Goal: Task Accomplishment & Management: Manage account settings

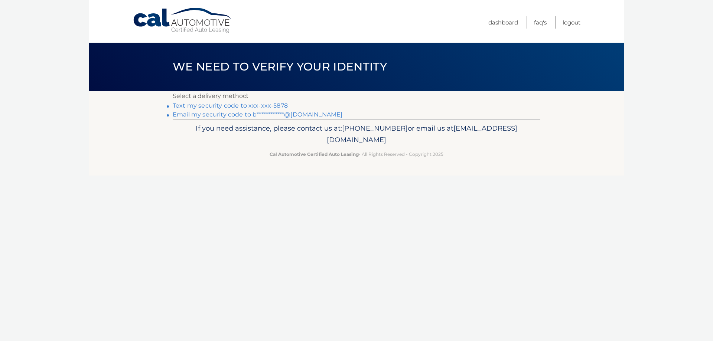
click at [280, 103] on link "Text my security code to xxx-xxx-5878" at bounding box center [230, 105] width 115 height 7
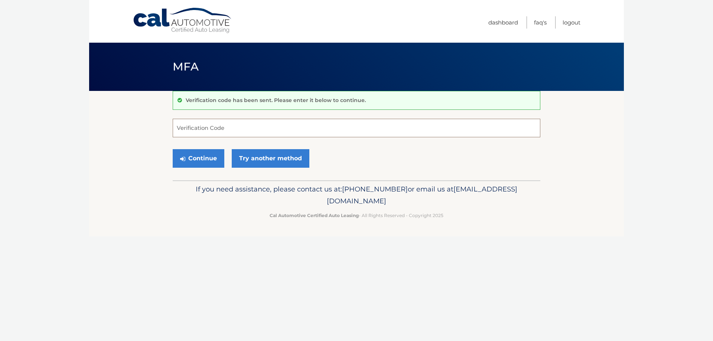
click at [272, 130] on input "Verification Code" at bounding box center [357, 128] width 368 height 19
click at [264, 124] on input "Verification Code" at bounding box center [357, 128] width 368 height 19
type input "523938"
click at [194, 159] on button "Continue" at bounding box center [199, 158] width 52 height 19
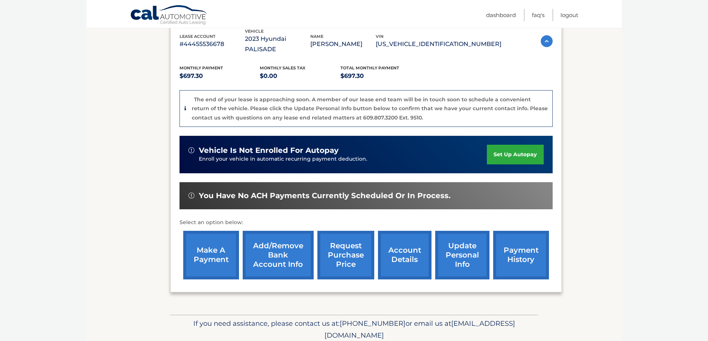
scroll to position [118, 0]
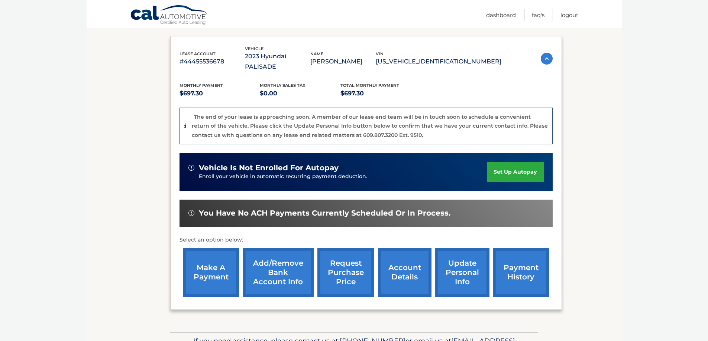
click at [459, 268] on link "update personal info" at bounding box center [462, 272] width 54 height 49
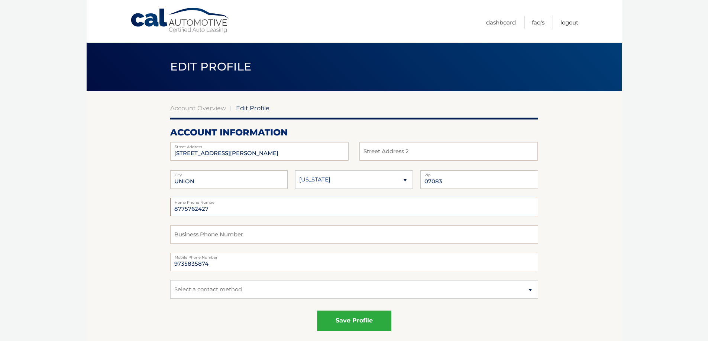
click at [211, 208] on input "8775762427" at bounding box center [354, 207] width 368 height 19
type input "9735835874"
click at [363, 182] on select "Alaska Alabama Arkansas Arizona California" at bounding box center [354, 179] width 118 height 19
select select "NJ"
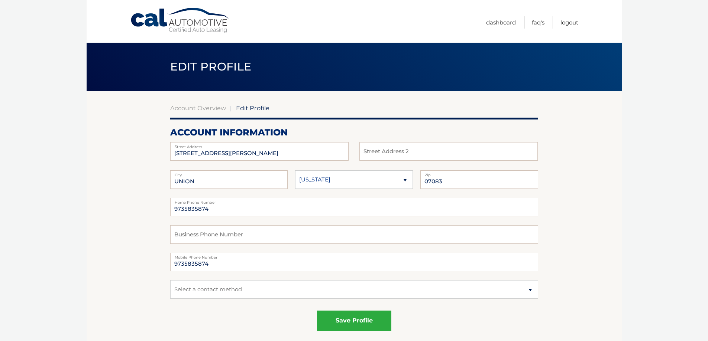
click at [295, 170] on select "Alaska Alabama Arkansas Arizona California" at bounding box center [354, 179] width 118 height 19
click at [343, 293] on select "Select a contact method Mobile Home" at bounding box center [354, 289] width 368 height 19
click at [345, 323] on button "save profile" at bounding box center [354, 321] width 74 height 20
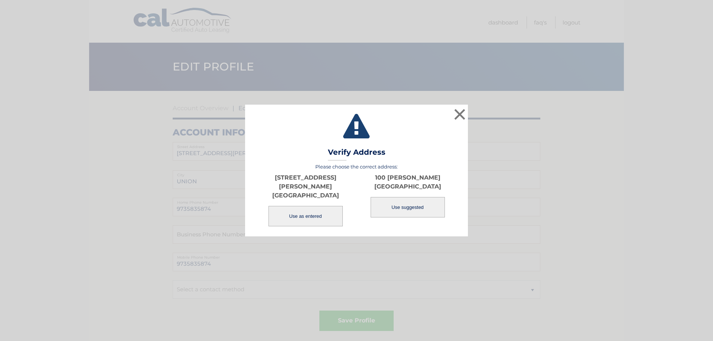
click at [400, 211] on button "Use suggested" at bounding box center [408, 207] width 74 height 20
type input "100 REINHOLD TER"
click at [406, 212] on button "Use suggested" at bounding box center [408, 207] width 74 height 20
click at [410, 215] on button "Use suggested" at bounding box center [408, 207] width 74 height 20
click at [410, 214] on button "Use suggested" at bounding box center [408, 207] width 74 height 20
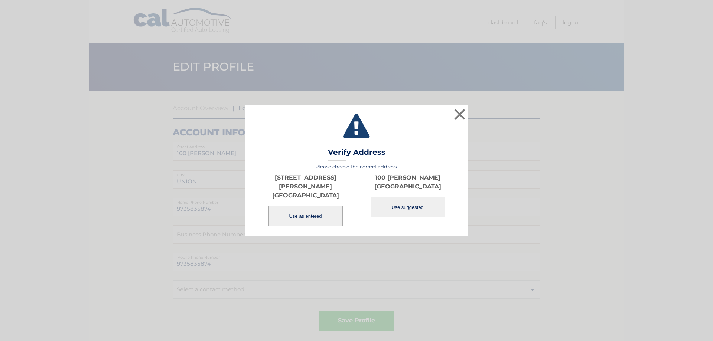
click at [300, 211] on button "Use as entered" at bounding box center [306, 216] width 74 height 20
click at [458, 118] on button "×" at bounding box center [459, 114] width 15 height 15
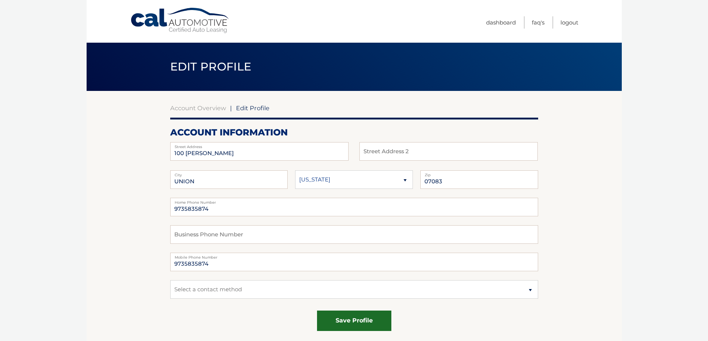
click at [346, 322] on button "save profile" at bounding box center [354, 321] width 74 height 20
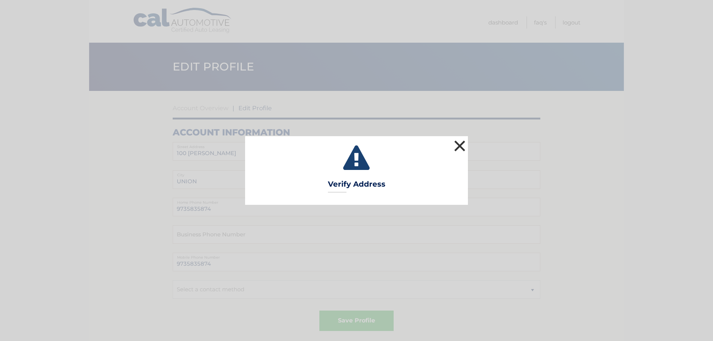
click at [459, 144] on button "×" at bounding box center [459, 146] width 15 height 15
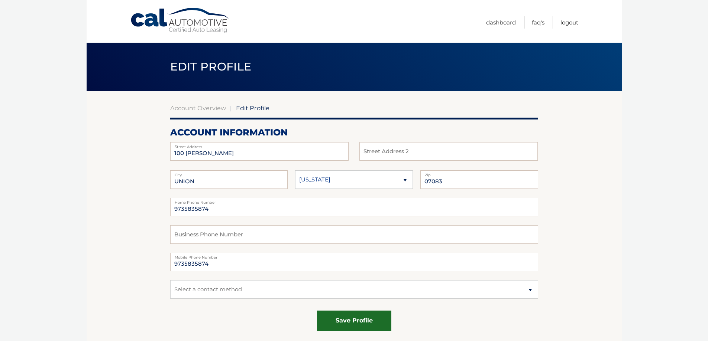
click at [351, 323] on button "save profile" at bounding box center [354, 321] width 74 height 20
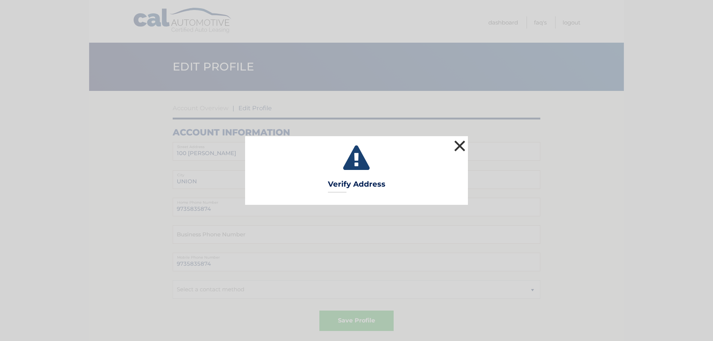
click at [461, 144] on button "×" at bounding box center [459, 146] width 15 height 15
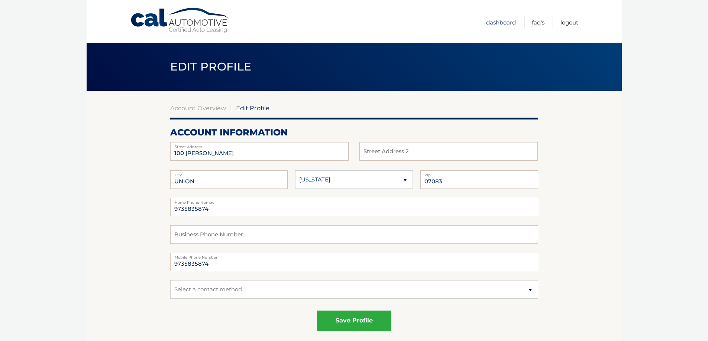
click at [500, 23] on link "Dashboard" at bounding box center [501, 22] width 30 height 12
click at [190, 22] on link "Cal Automotive" at bounding box center [180, 20] width 100 height 26
click at [573, 19] on link "Logout" at bounding box center [569, 22] width 18 height 12
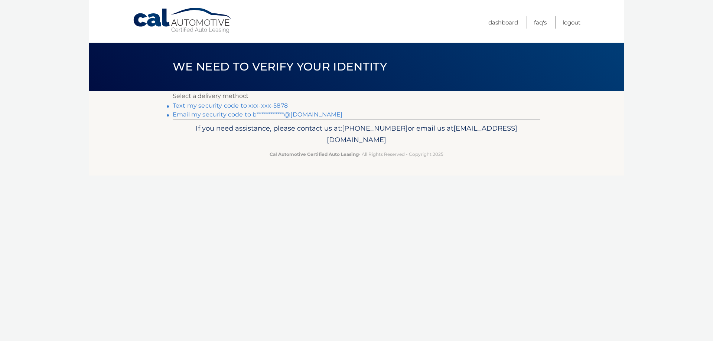
click at [277, 104] on link "Text my security code to xxx-xxx-5878" at bounding box center [230, 105] width 115 height 7
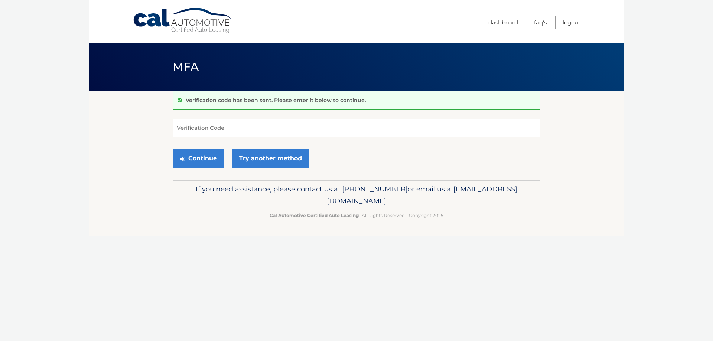
click at [259, 128] on input "Verification Code" at bounding box center [357, 128] width 368 height 19
type input "581673"
click at [199, 162] on button "Continue" at bounding box center [199, 158] width 52 height 19
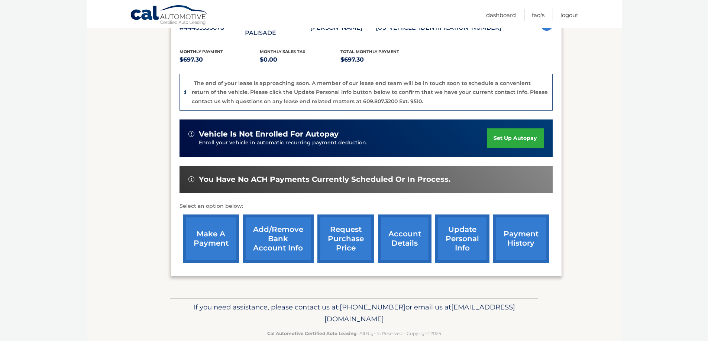
scroll to position [155, 0]
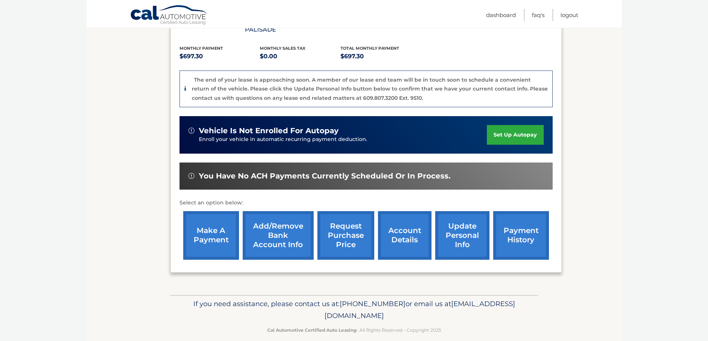
click at [206, 231] on link "make a payment" at bounding box center [211, 235] width 56 height 49
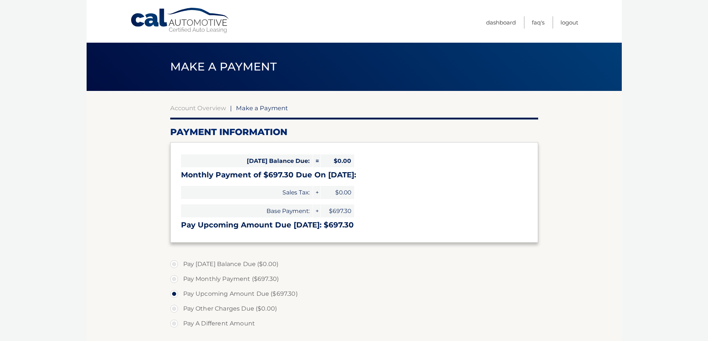
select select "YmY2YzY4ZGYtMWViYS00MDc0LTk4OTAtZDdjYjk2OTVlZjM2"
click at [172, 280] on label "Pay Monthly Payment ($697.30)" at bounding box center [354, 279] width 368 height 15
click at [173, 280] on input "Pay Monthly Payment ($697.30)" at bounding box center [176, 278] width 7 height 12
radio input "true"
click at [175, 293] on label "Pay Upcoming Amount Due ($697.30)" at bounding box center [354, 294] width 368 height 15
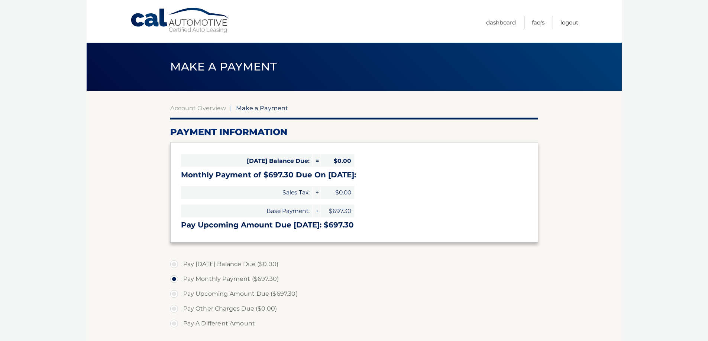
click at [175, 293] on input "Pay Upcoming Amount Due ($697.30)" at bounding box center [176, 293] width 7 height 12
radio input "true"
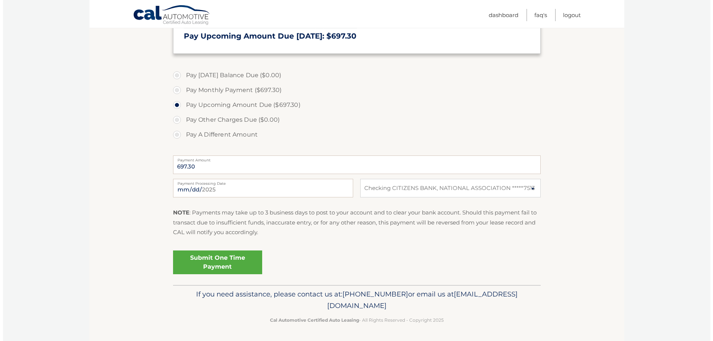
scroll to position [189, 0]
click at [212, 189] on input "2025-09-29" at bounding box center [260, 188] width 180 height 19
type input "2025-10-08"
click at [202, 263] on link "Submit One Time Payment" at bounding box center [214, 262] width 89 height 24
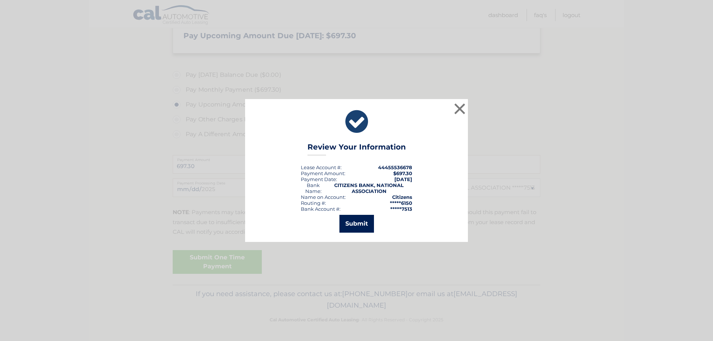
click at [366, 226] on button "Submit" at bounding box center [356, 224] width 35 height 18
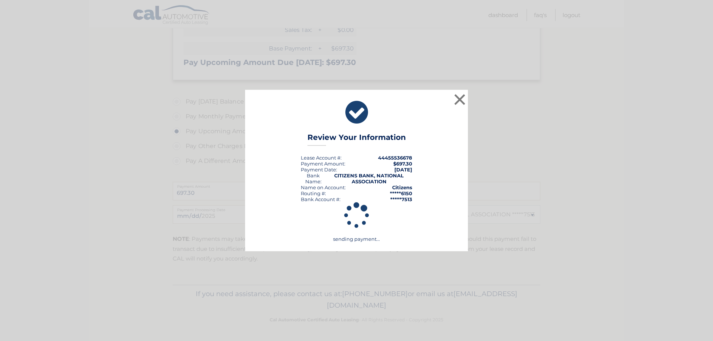
scroll to position [163, 0]
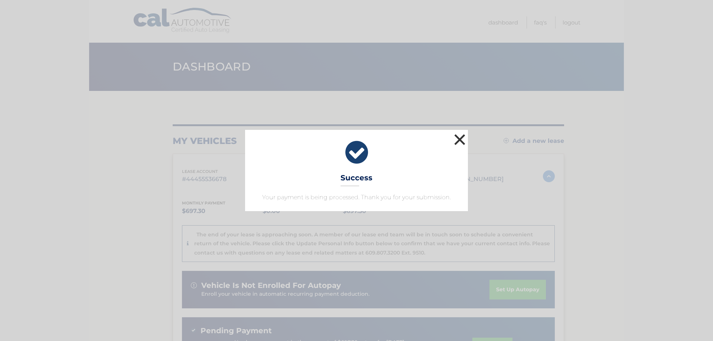
click at [460, 136] on button "×" at bounding box center [459, 139] width 15 height 15
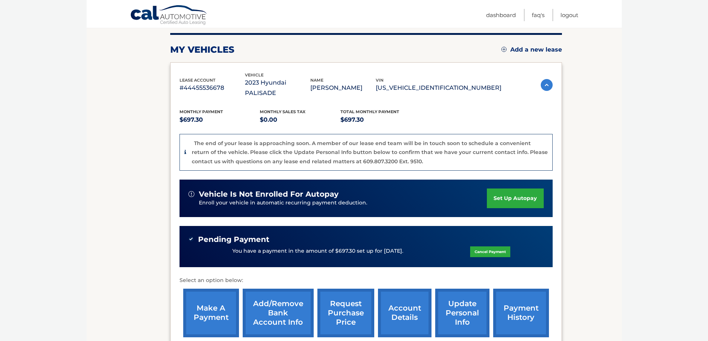
scroll to position [111, 0]
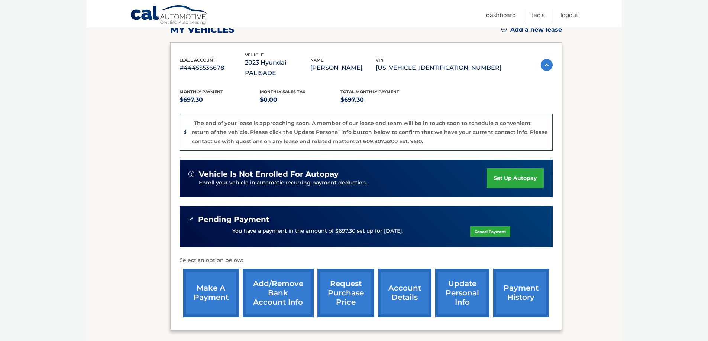
click at [470, 288] on link "update personal info" at bounding box center [462, 293] width 54 height 49
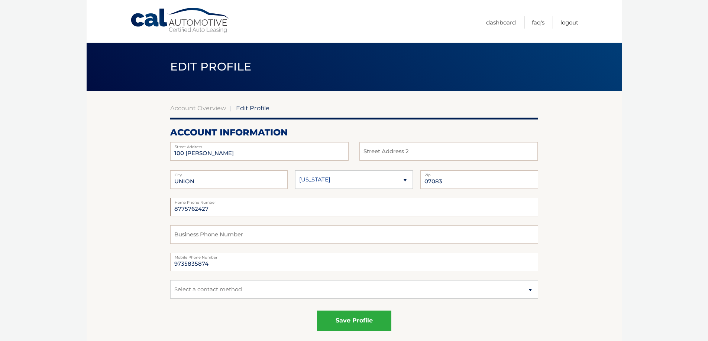
click at [213, 207] on input "8775762427" at bounding box center [354, 207] width 368 height 19
type input "9735835878"
click at [193, 291] on select "Select a contact method Mobile Home" at bounding box center [354, 289] width 368 height 19
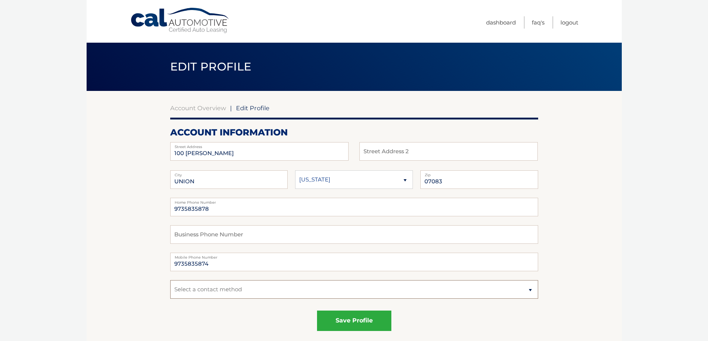
select select "1"
click at [170, 280] on select "Select a contact method Mobile Home" at bounding box center [354, 289] width 368 height 19
click at [370, 319] on button "save profile" at bounding box center [354, 321] width 74 height 20
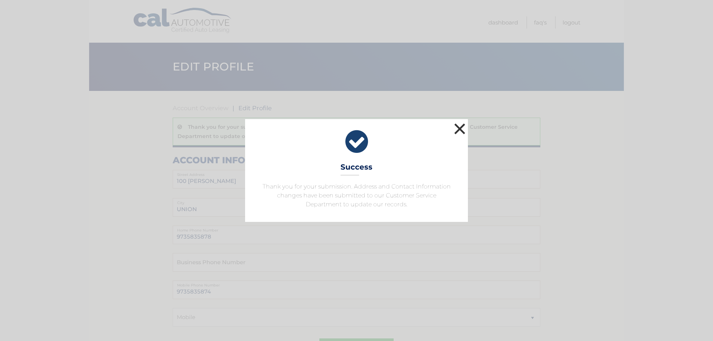
click at [461, 129] on button "×" at bounding box center [459, 128] width 15 height 15
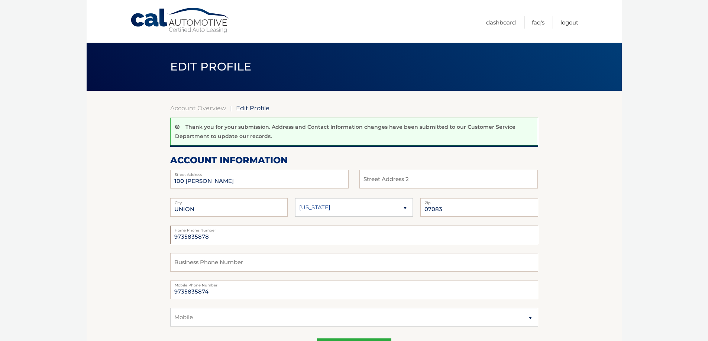
click at [209, 239] on input "9735835878" at bounding box center [354, 235] width 368 height 19
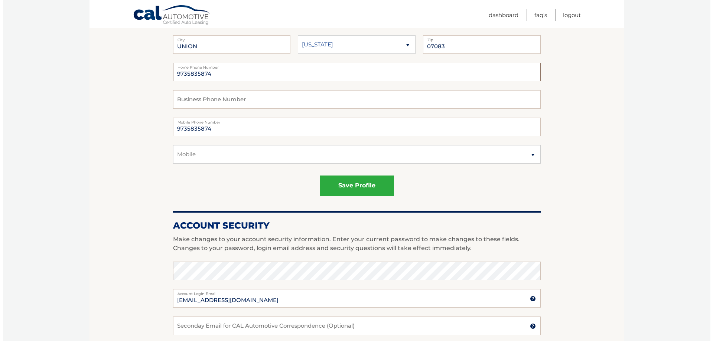
scroll to position [186, 0]
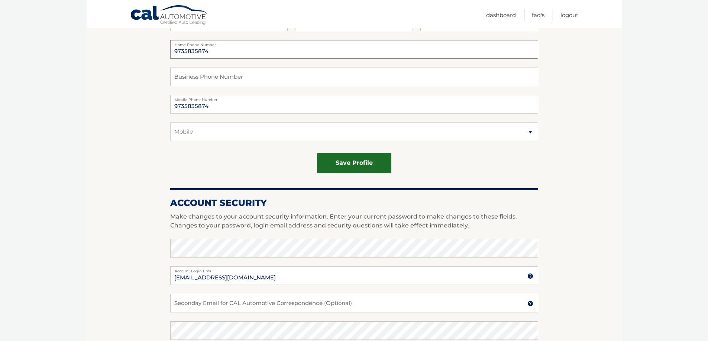
type input "9735835874"
click at [350, 164] on button "save profile" at bounding box center [354, 163] width 74 height 20
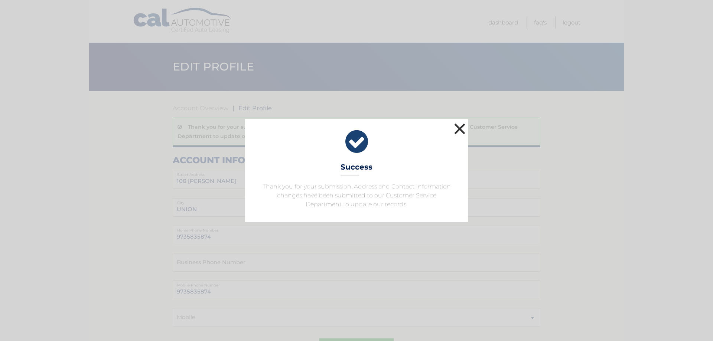
click at [464, 128] on button "×" at bounding box center [459, 128] width 15 height 15
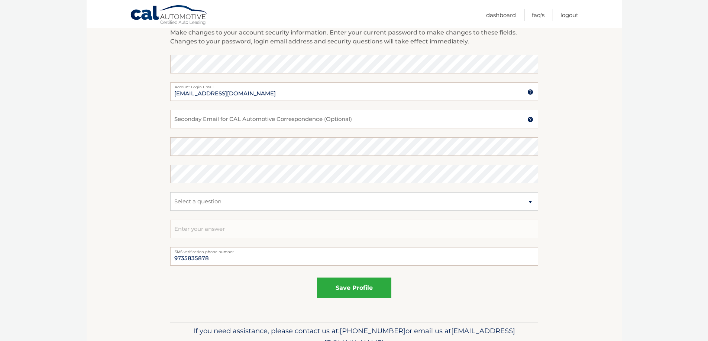
scroll to position [259, 0]
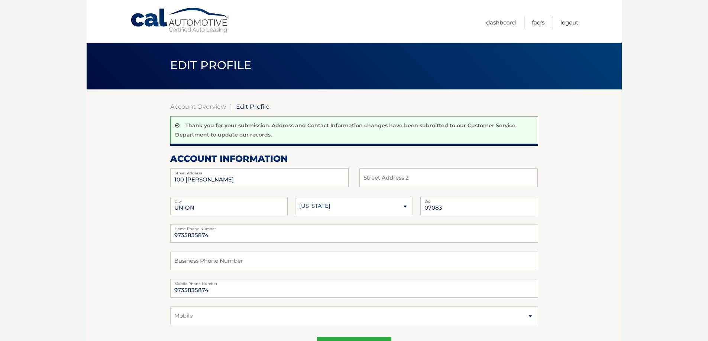
scroll to position [0, 0]
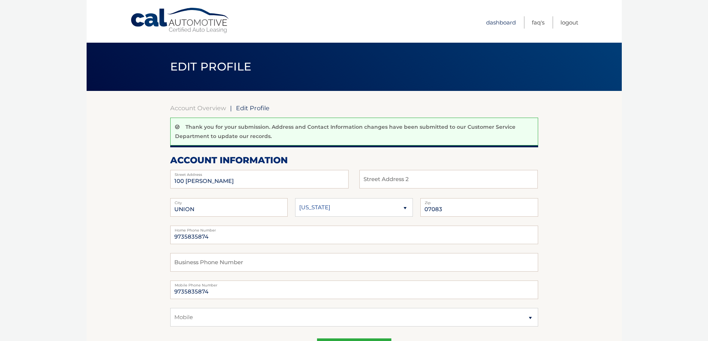
click at [500, 23] on link "Dashboard" at bounding box center [501, 22] width 30 height 12
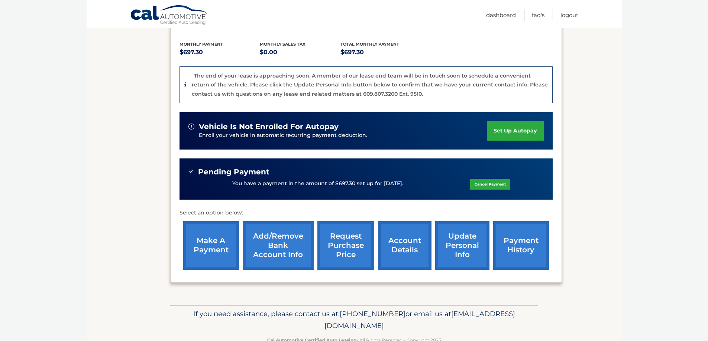
scroll to position [169, 0]
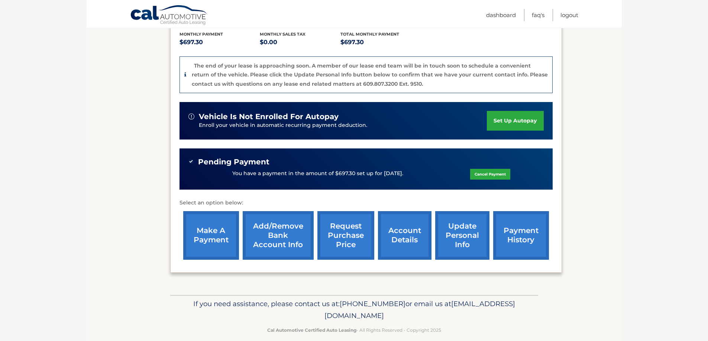
click at [401, 221] on link "account details" at bounding box center [404, 235] width 53 height 49
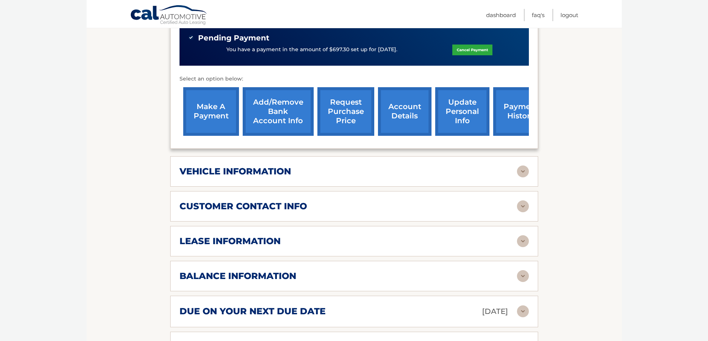
scroll to position [260, 0]
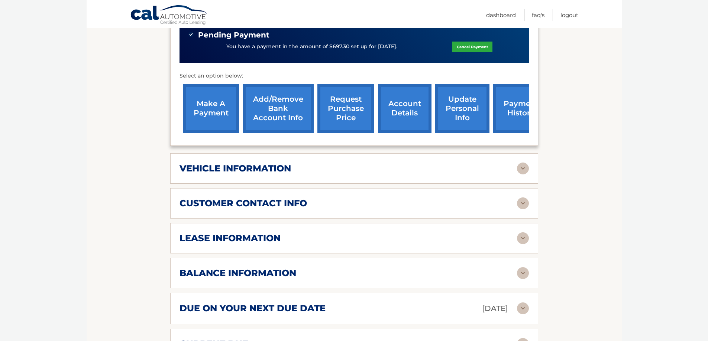
click at [458, 268] on div "balance information" at bounding box center [347, 273] width 337 height 11
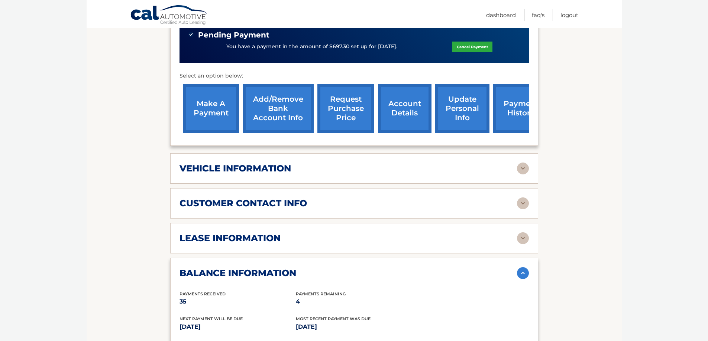
scroll to position [297, 0]
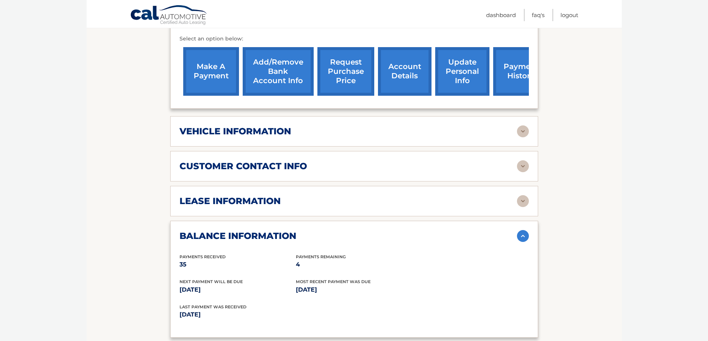
click at [394, 56] on link "account details" at bounding box center [404, 71] width 53 height 49
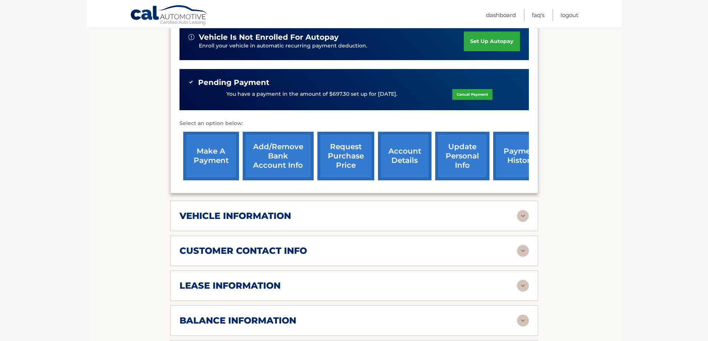
scroll to position [260, 0]
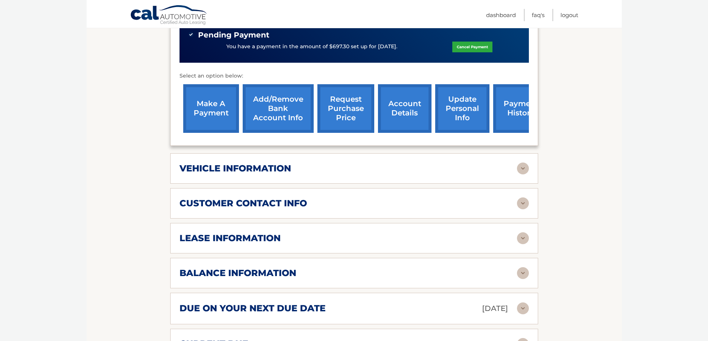
click at [417, 233] on div "lease information" at bounding box center [347, 238] width 337 height 11
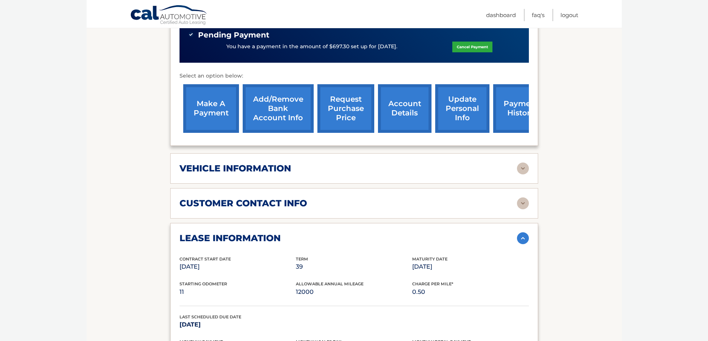
click at [519, 198] on img at bounding box center [523, 204] width 12 height 12
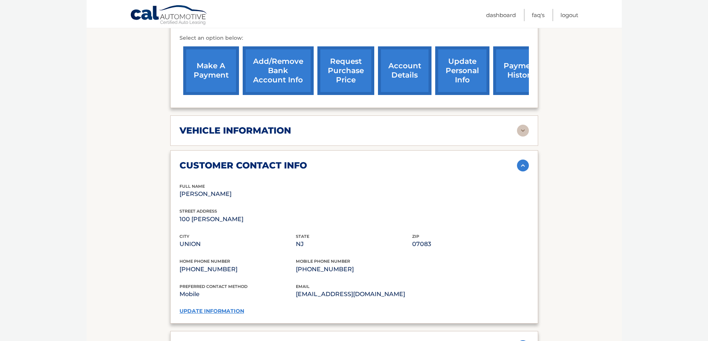
scroll to position [297, 0]
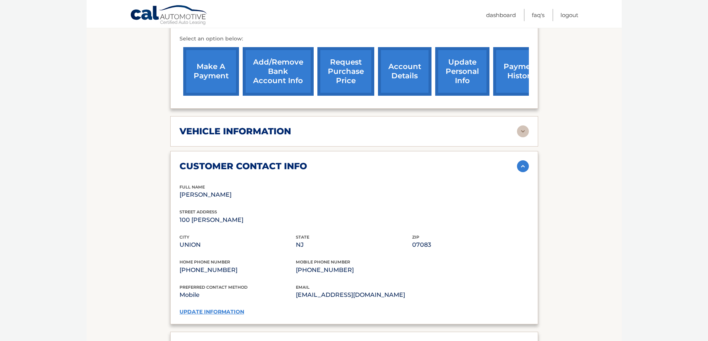
click at [338, 126] on div "vehicle information" at bounding box center [347, 131] width 337 height 11
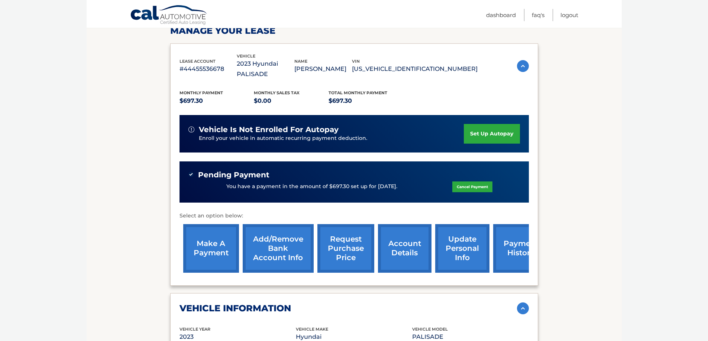
scroll to position [111, 0]
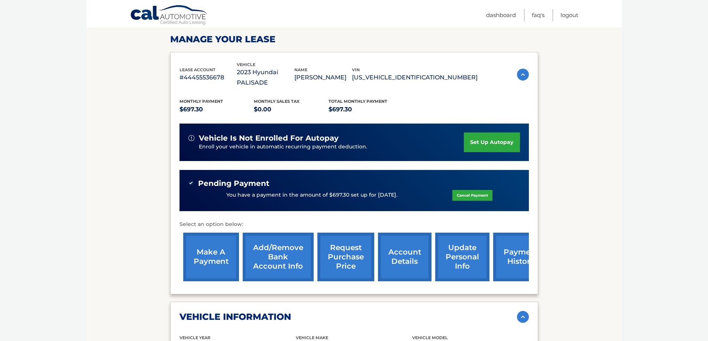
click at [355, 244] on link "request purchase price" at bounding box center [345, 257] width 57 height 49
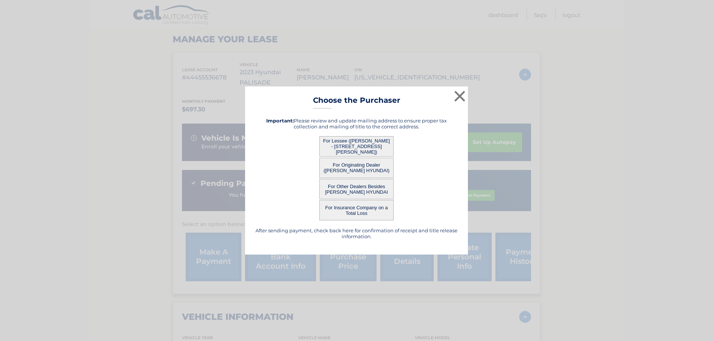
click at [371, 168] on button "For Originating Dealer ([PERSON_NAME] HYUNDAI)" at bounding box center [356, 168] width 74 height 20
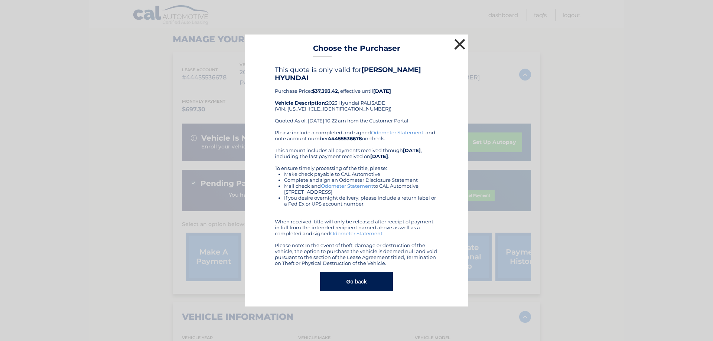
click at [459, 48] on button "×" at bounding box center [459, 44] width 15 height 15
